Goal: Task Accomplishment & Management: Use online tool/utility

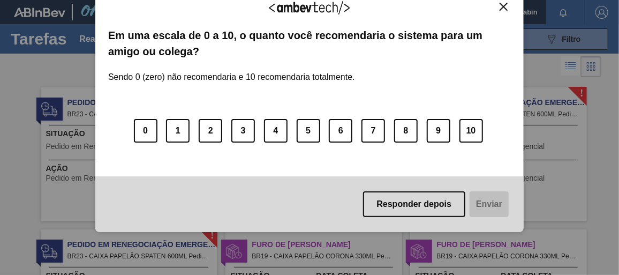
click at [490, 203] on div "Responder depois Enviar" at bounding box center [309, 204] width 428 height 56
click at [509, 7] on button "Close" at bounding box center [503, 6] width 14 height 9
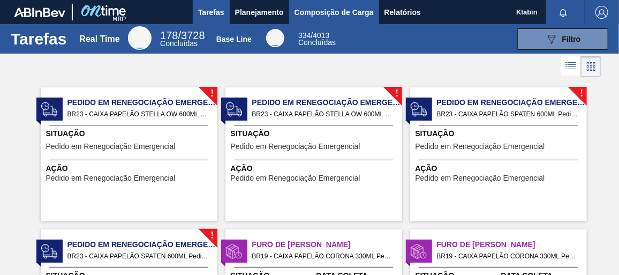
click at [299, 9] on span "Composição de Carga" at bounding box center [334, 12] width 79 height 13
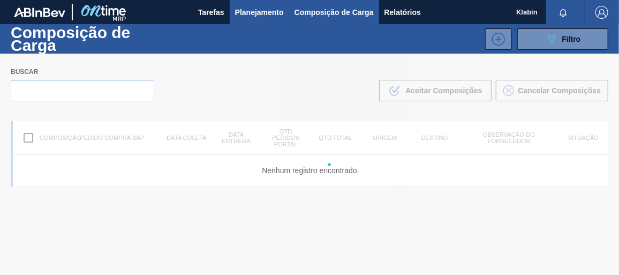
click at [263, 10] on span "Planejamento" at bounding box center [259, 12] width 49 height 13
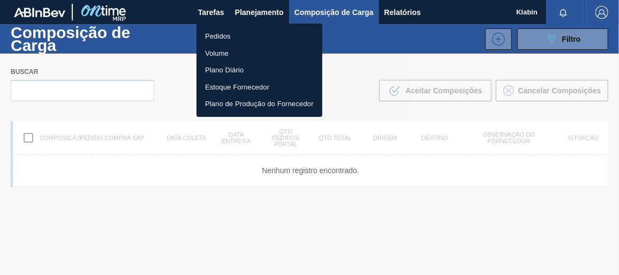
click at [241, 36] on li "Pedidos" at bounding box center [260, 36] width 126 height 17
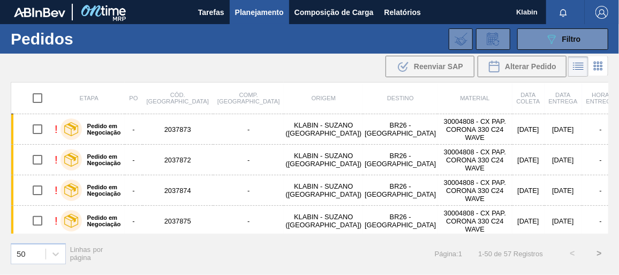
click at [36, 95] on input "checkbox" at bounding box center [37, 98] width 22 height 22
checkbox input "true"
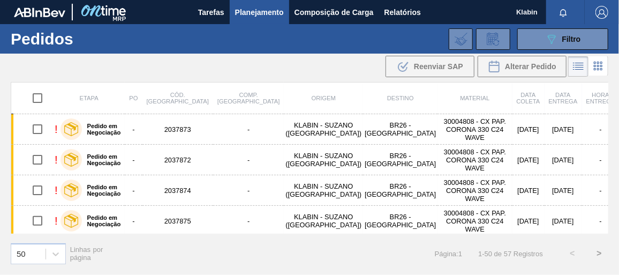
checkbox input "true"
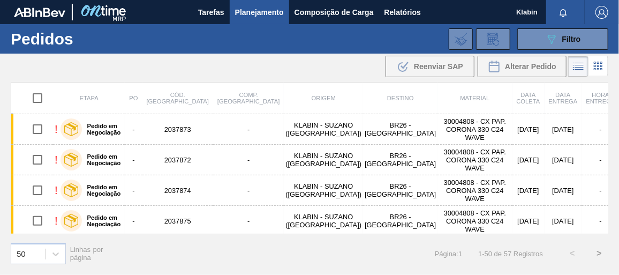
checkbox input "true"
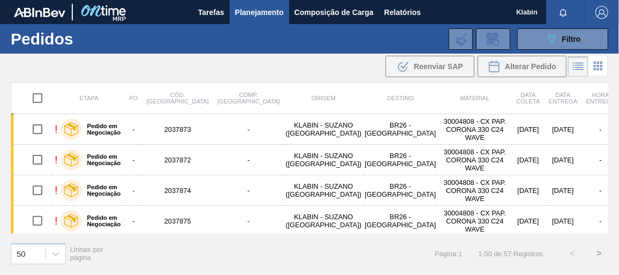
checkbox input "true"
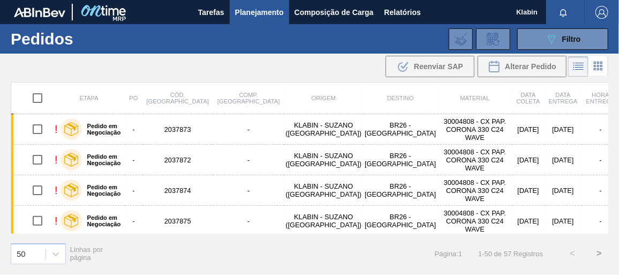
checkbox input "true"
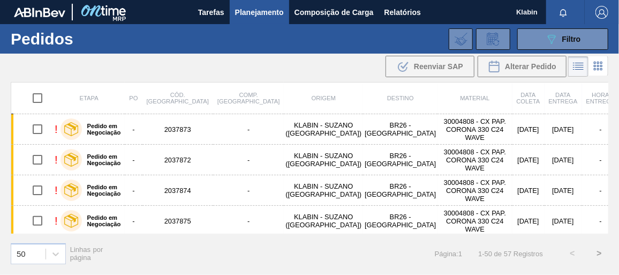
checkbox input "true"
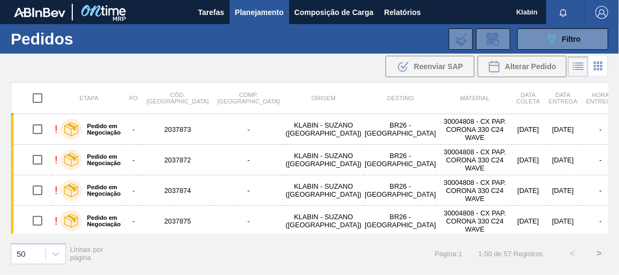
checkbox input "true"
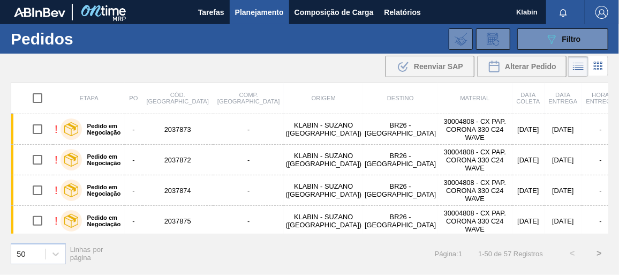
checkbox input "true"
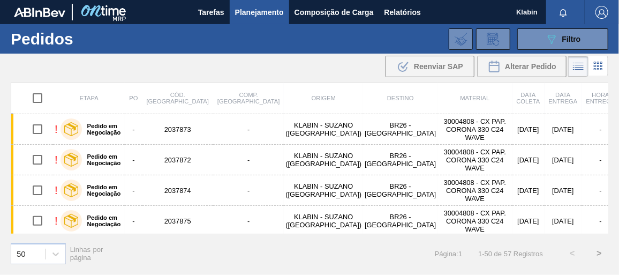
checkbox input "true"
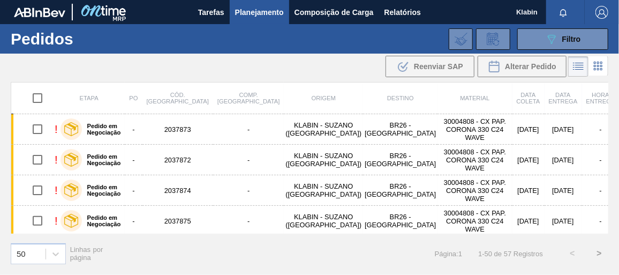
checkbox input "true"
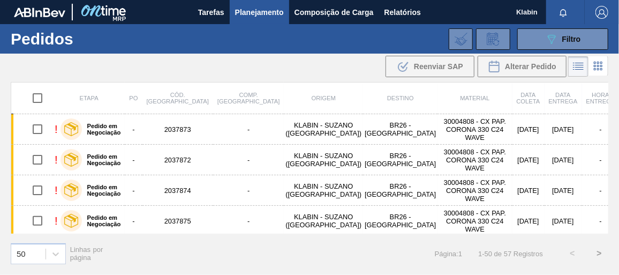
checkbox input "true"
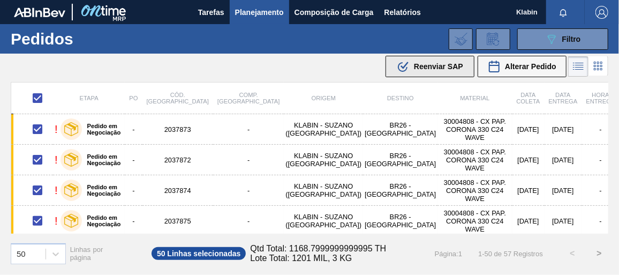
click at [442, 66] on span "Reenviar SAP" at bounding box center [438, 66] width 49 height 9
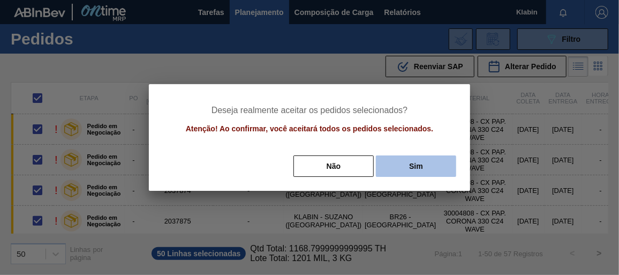
click at [420, 167] on button "Sim" at bounding box center [416, 165] width 80 height 21
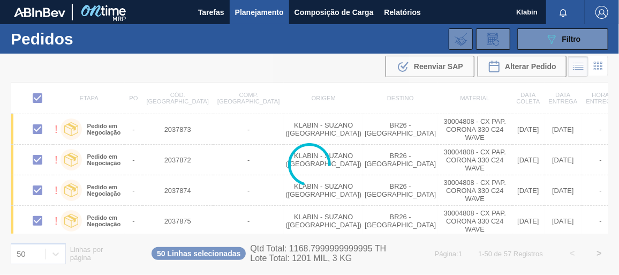
checkbox input "false"
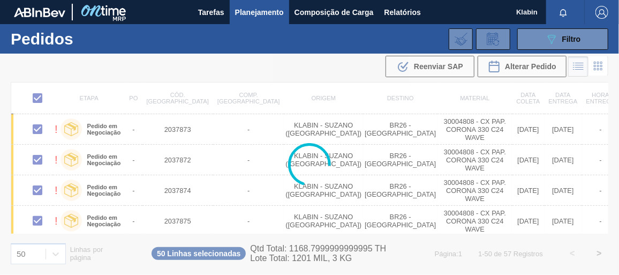
checkbox input "false"
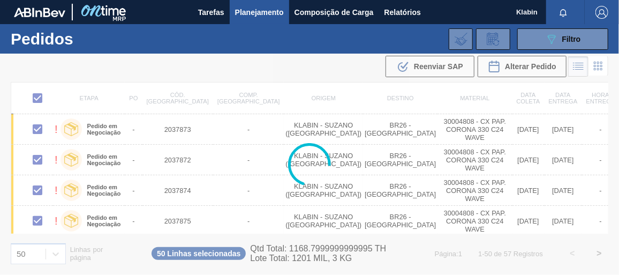
checkbox input "false"
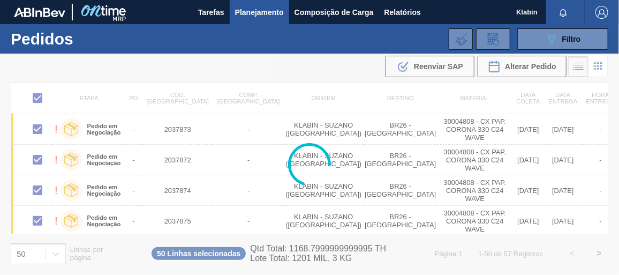
checkbox input "false"
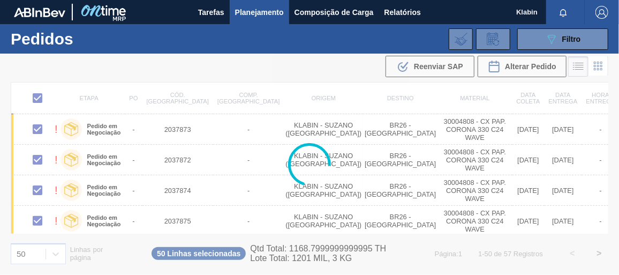
checkbox input "false"
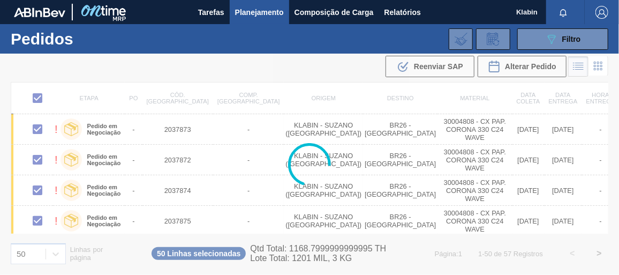
checkbox input "false"
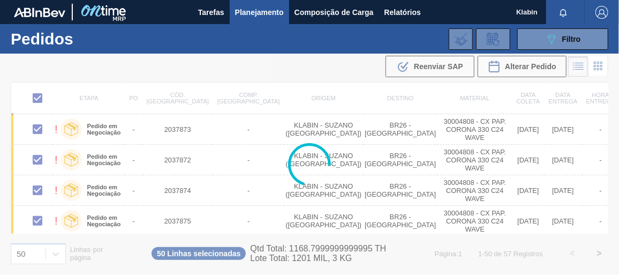
checkbox input "false"
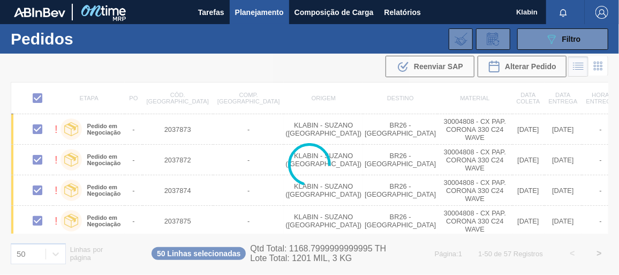
checkbox input "false"
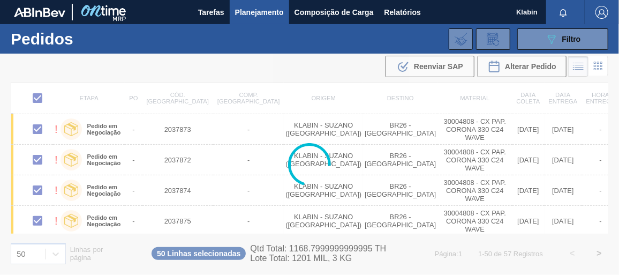
checkbox input "false"
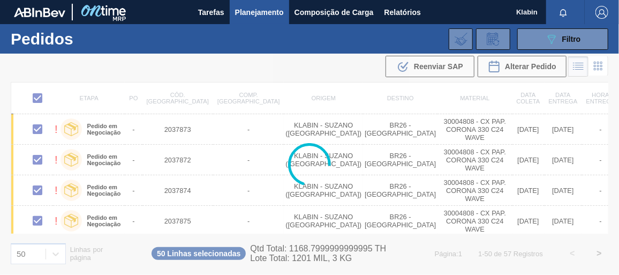
checkbox input "false"
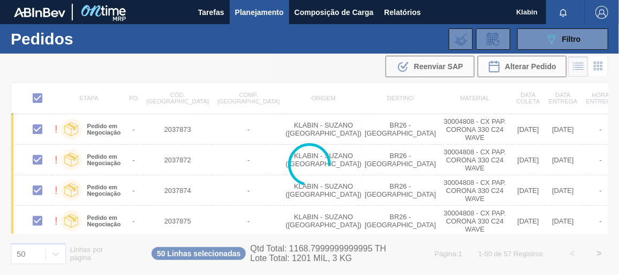
checkbox input "false"
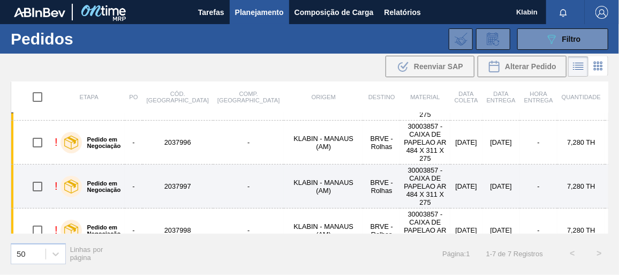
scroll to position [92, 0]
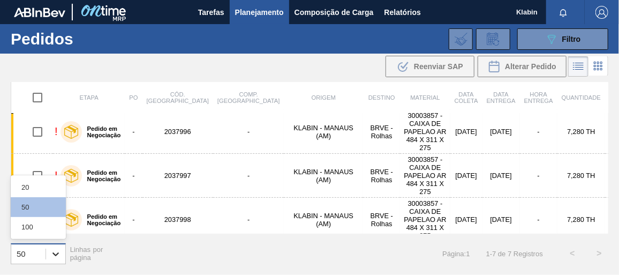
click at [54, 250] on icon at bounding box center [55, 253] width 11 height 11
click at [37, 223] on div "100" at bounding box center [38, 227] width 55 height 20
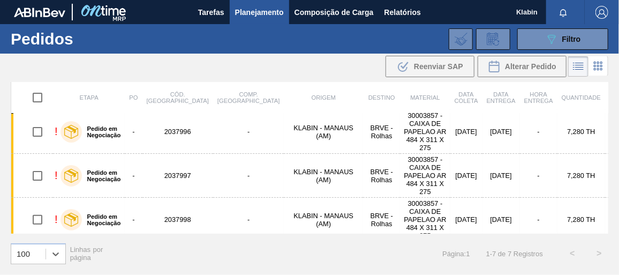
scroll to position [0, 0]
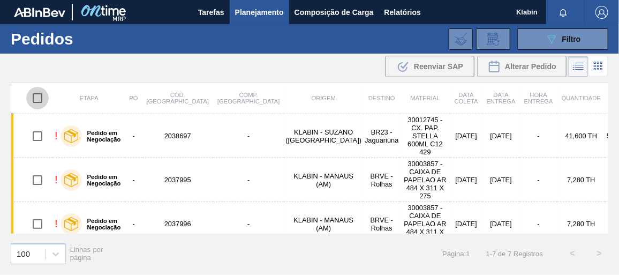
click at [39, 100] on input "checkbox" at bounding box center [37, 98] width 22 height 22
checkbox input "true"
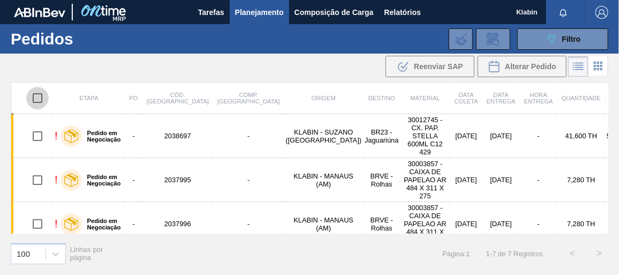
checkbox input "true"
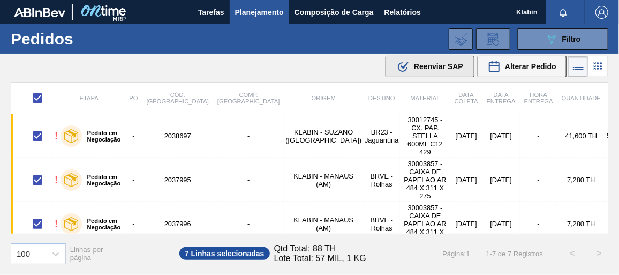
click at [424, 70] on span "Reenviar SAP" at bounding box center [438, 66] width 49 height 9
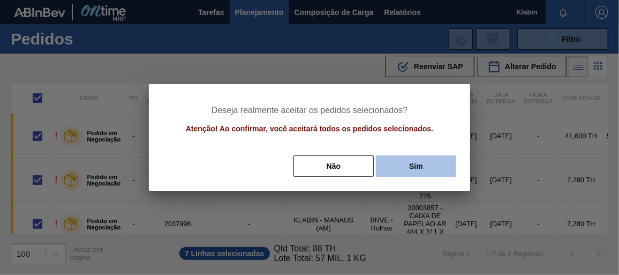
click at [409, 161] on button "Sim" at bounding box center [416, 165] width 80 height 21
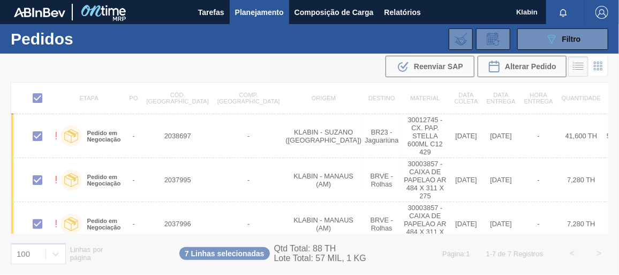
checkbox input "false"
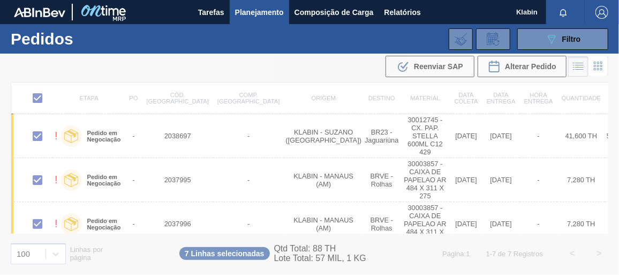
checkbox input "false"
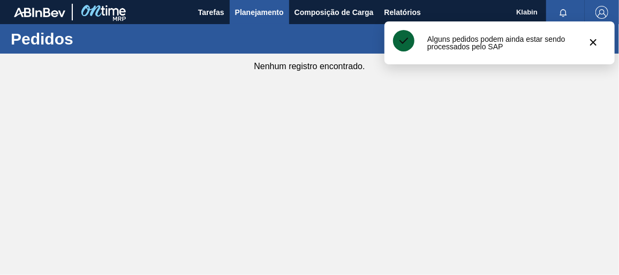
click at [400, 170] on main "Tarefas Planejamento Composição de Carga Relatórios Klabin Marcar todas como li…" at bounding box center [309, 137] width 619 height 275
